Goal: Task Accomplishment & Management: Complete application form

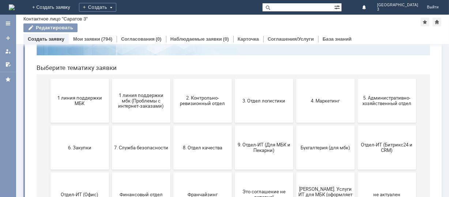
scroll to position [97, 0]
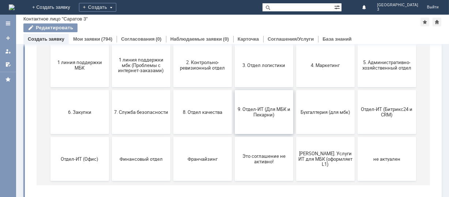
click at [248, 104] on button "9. Отдел-ИТ (Для МБК и Пекарни)" at bounding box center [263, 112] width 59 height 44
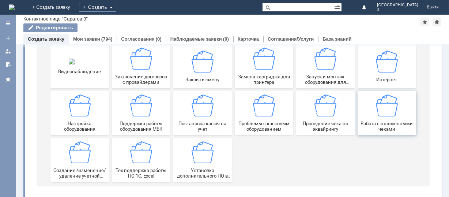
click at [386, 112] on img at bounding box center [387, 106] width 22 height 22
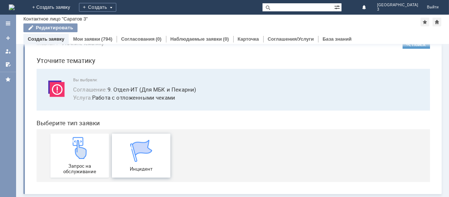
scroll to position [18, 0]
click at [82, 164] on span "Запрос на обслуживание" at bounding box center [79, 168] width 54 height 11
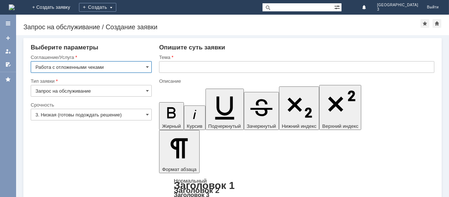
click at [164, 69] on input "text" at bounding box center [296, 67] width 275 height 12
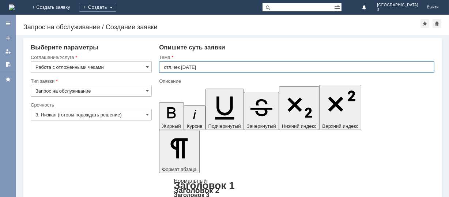
type input "отл.чек [DATE]"
click at [78, 118] on input "3. Низкая (готовы подождать решение)" at bounding box center [91, 115] width 121 height 12
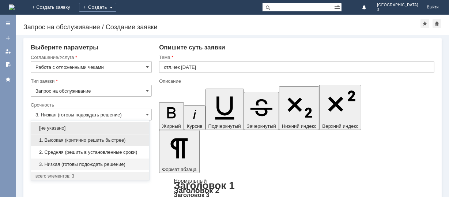
click at [78, 140] on span "1. Высокая (критично решить быстрее)" at bounding box center [89, 140] width 109 height 6
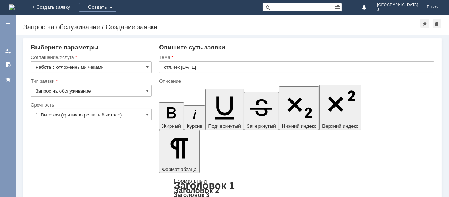
type input "1. Высокая (критично решить быстрее)"
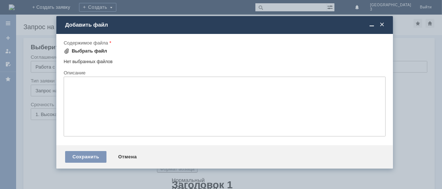
click at [88, 47] on div "Выбрать файл" at bounding box center [86, 51] width 44 height 9
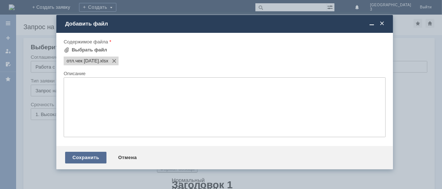
click at [91, 159] on div "Сохранить" at bounding box center [85, 158] width 41 height 12
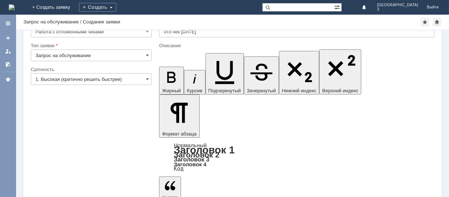
scroll to position [29, 0]
